Goal: Share content: Share content

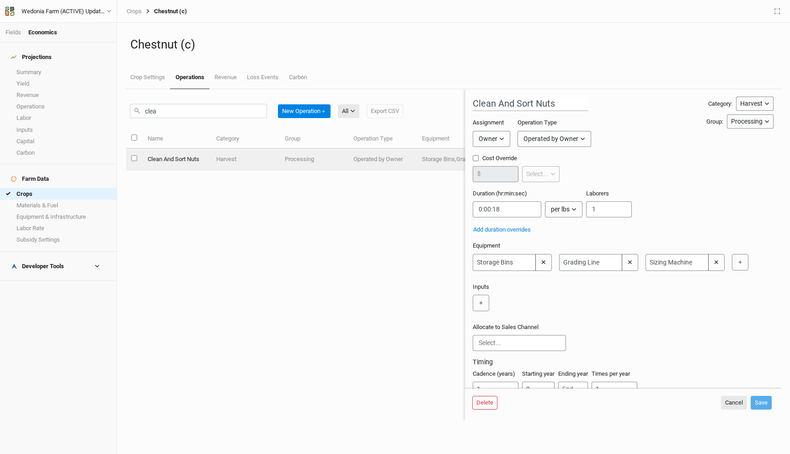
scroll to position [32, 0]
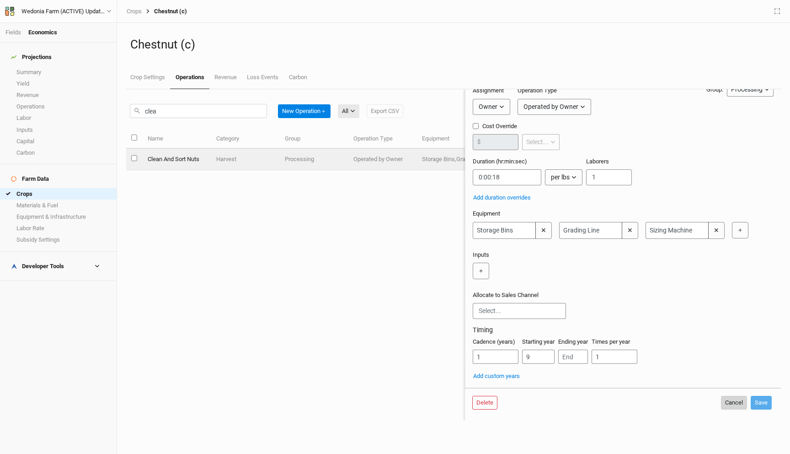
click at [734, 407] on button "Cancel" at bounding box center [734, 403] width 26 height 14
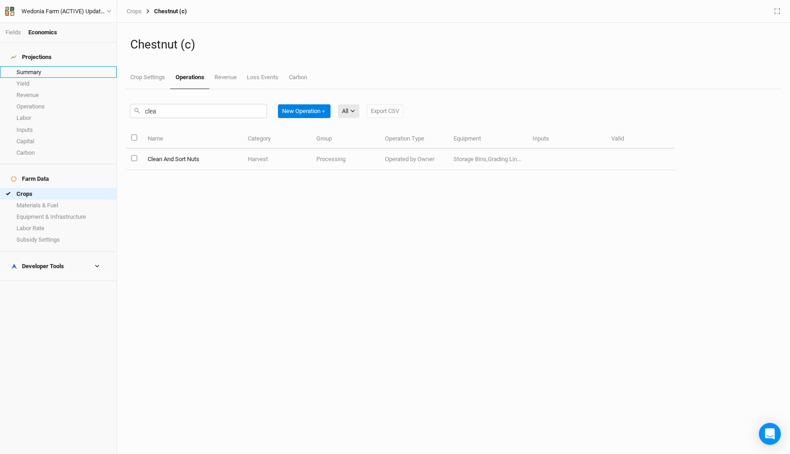
click at [48, 68] on link "Summary" at bounding box center [58, 71] width 117 height 11
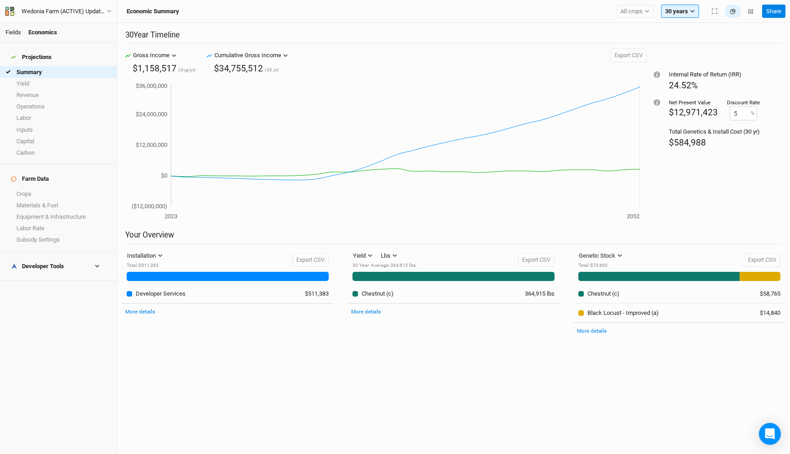
click at [14, 33] on link "Fields" at bounding box center [13, 32] width 16 height 7
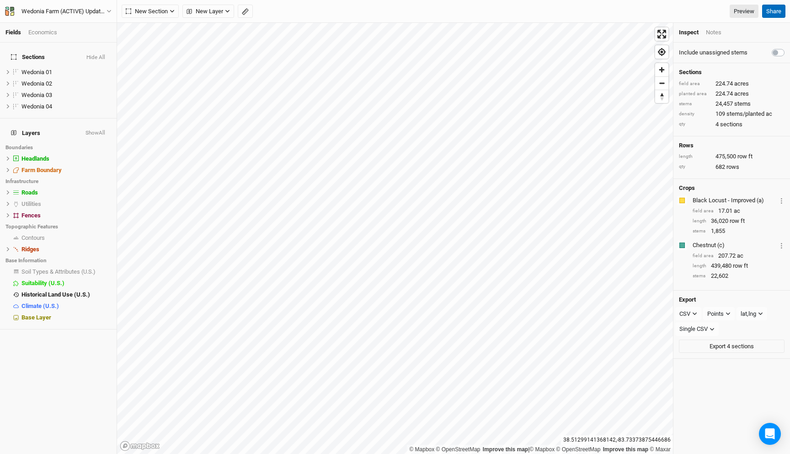
click at [773, 15] on button "Share" at bounding box center [773, 12] width 23 height 14
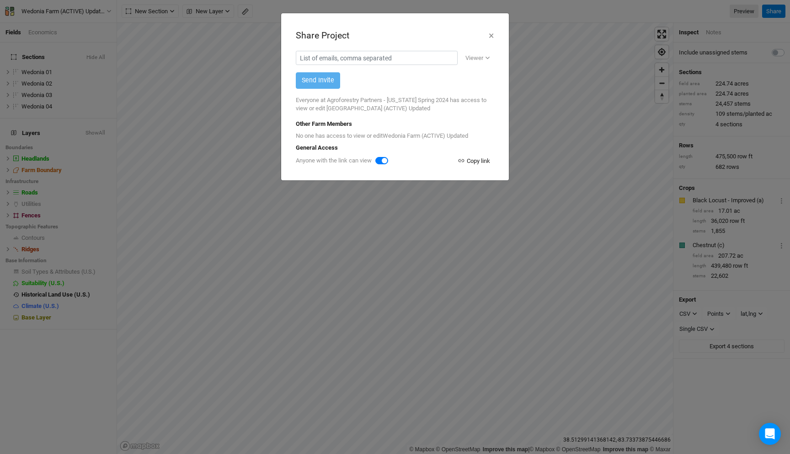
click at [479, 160] on div "Copy link" at bounding box center [474, 160] width 32 height 9
click at [489, 34] on button "×" at bounding box center [491, 36] width 6 height 16
